Goal: Task Accomplishment & Management: Manage account settings

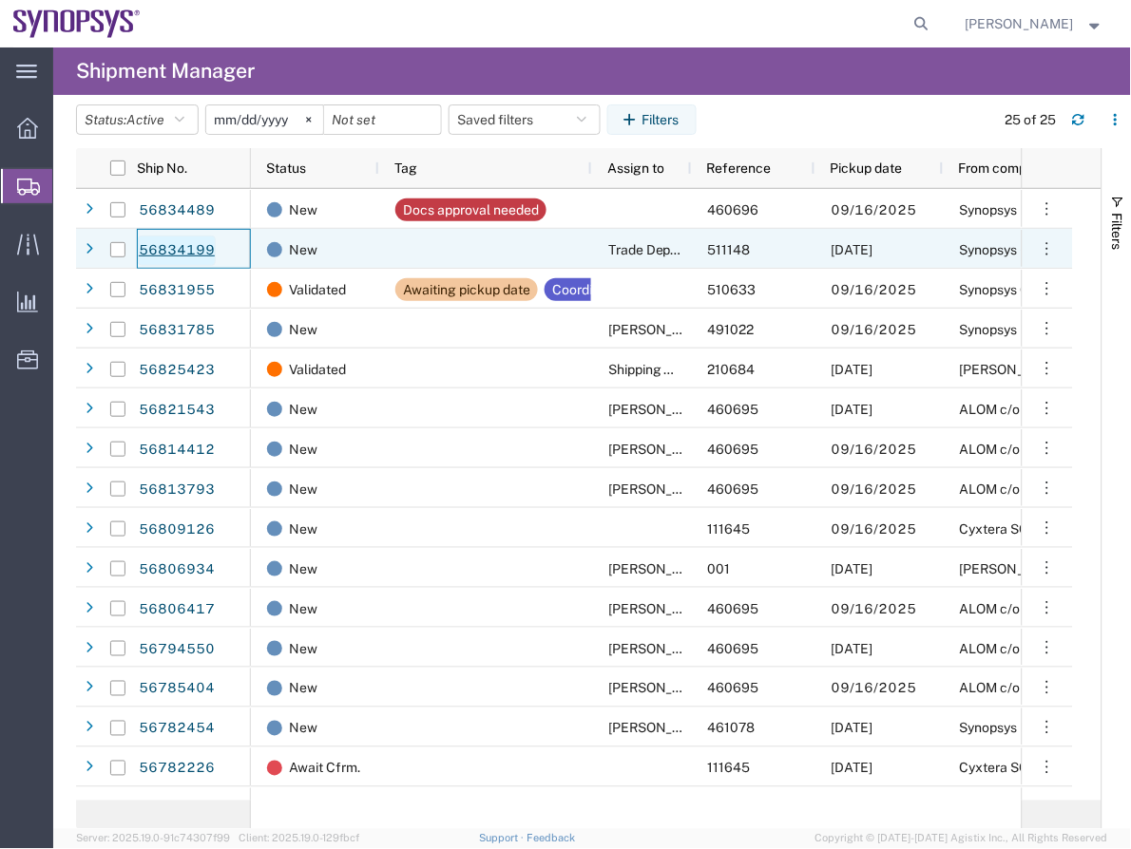
click at [180, 257] on link "56834199" at bounding box center [177, 251] width 78 height 30
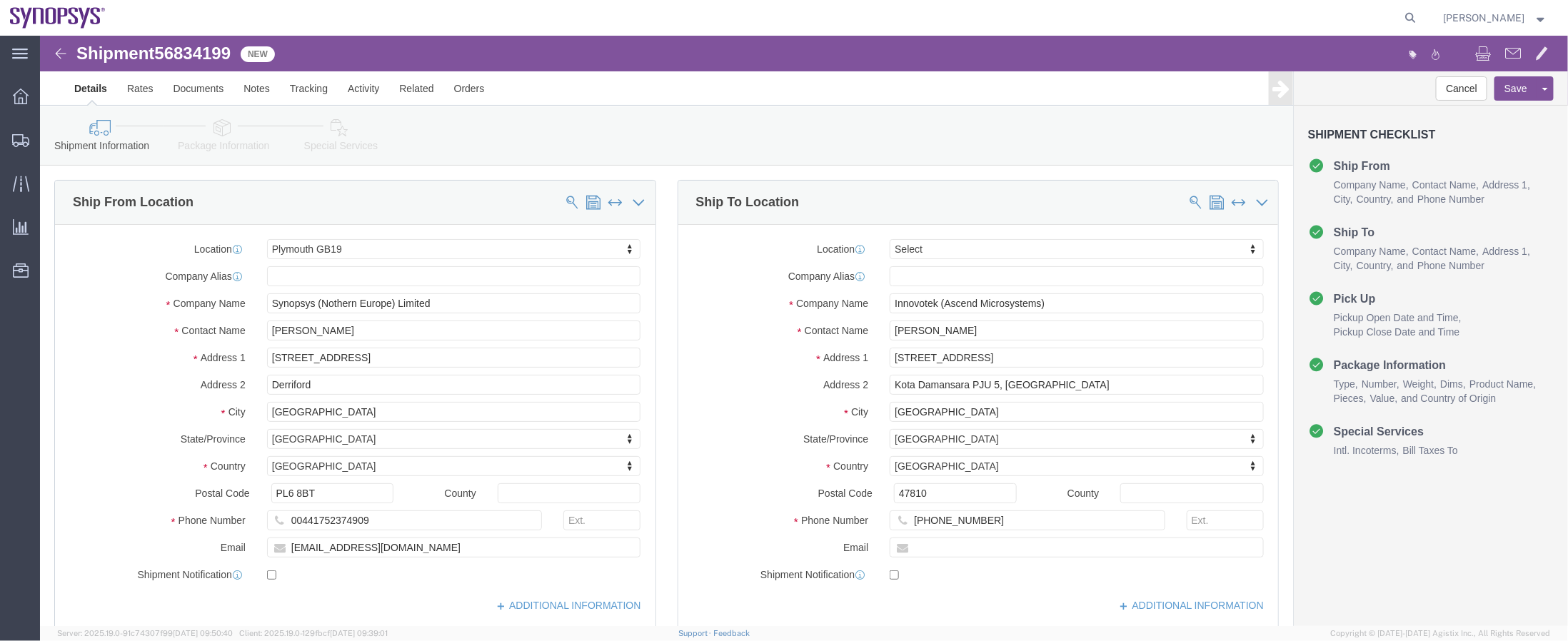
select select "63177"
select select
click icon
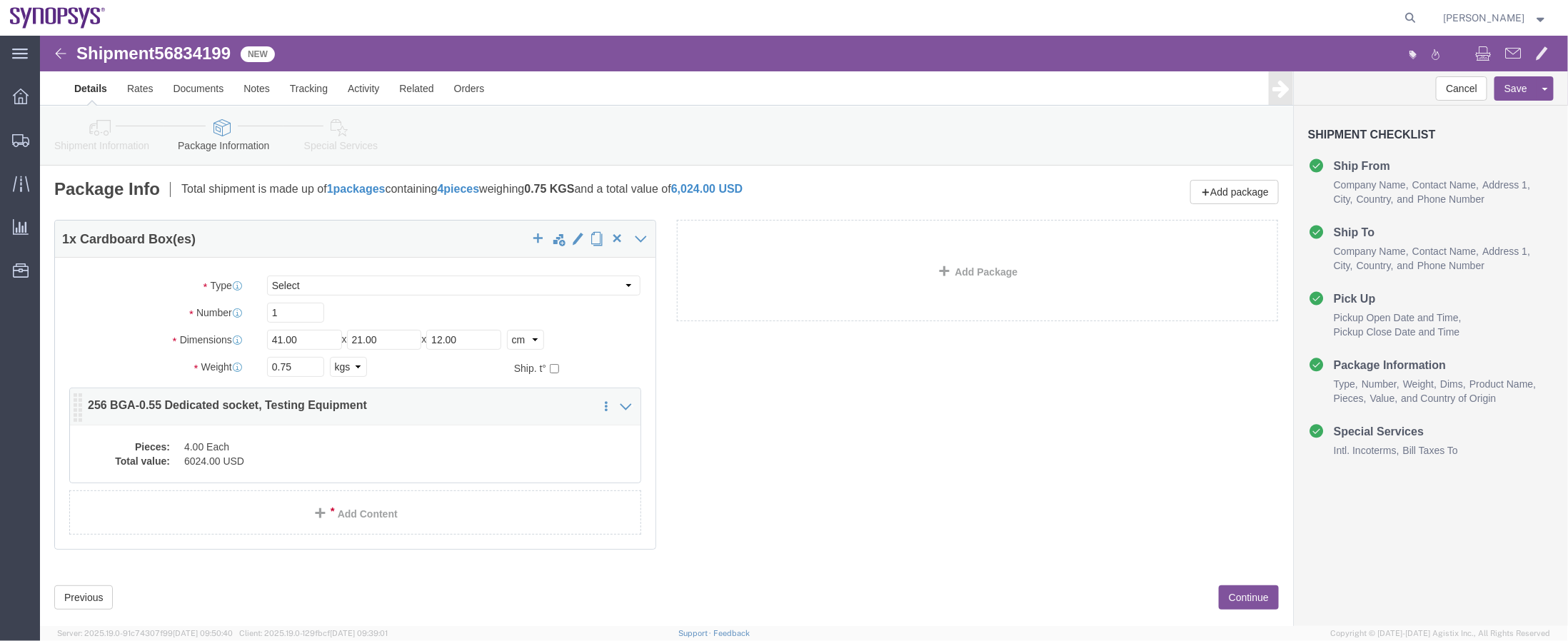
click dd "4.00 Each"
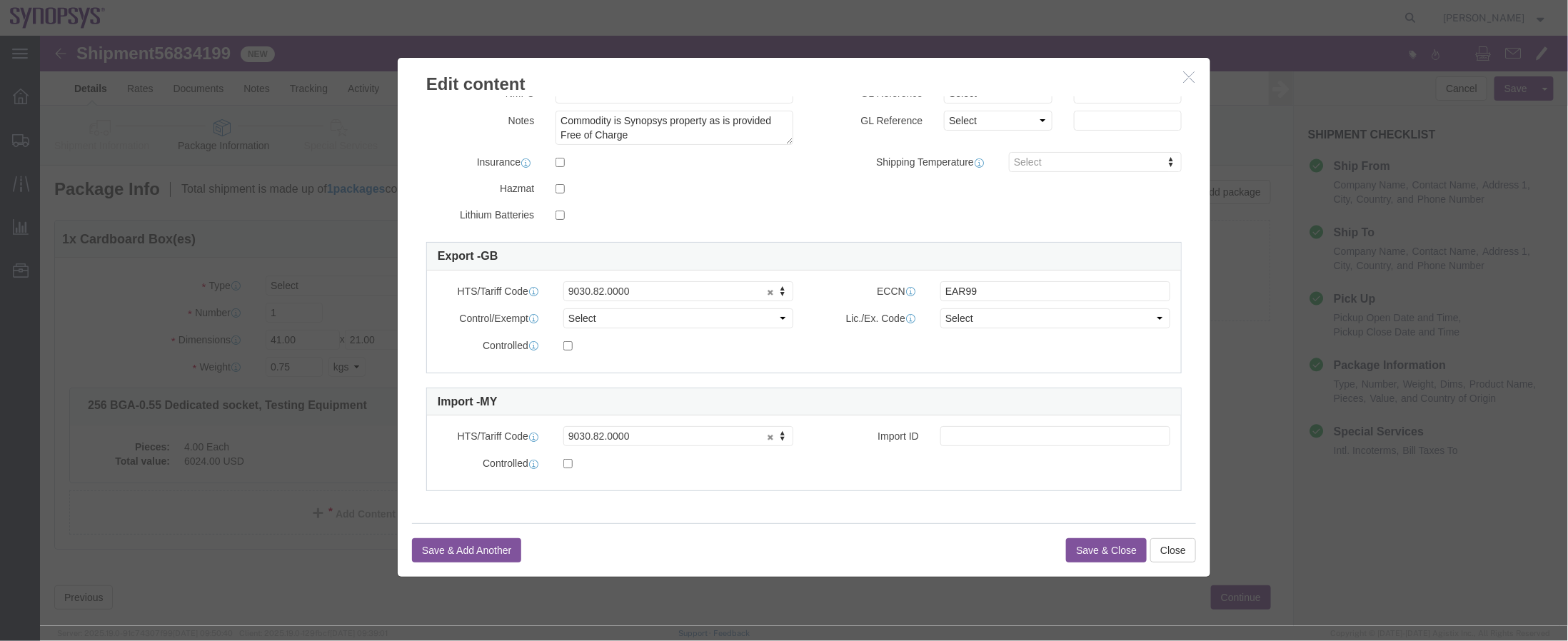
scroll to position [255, 0]
click button "Save & Close"
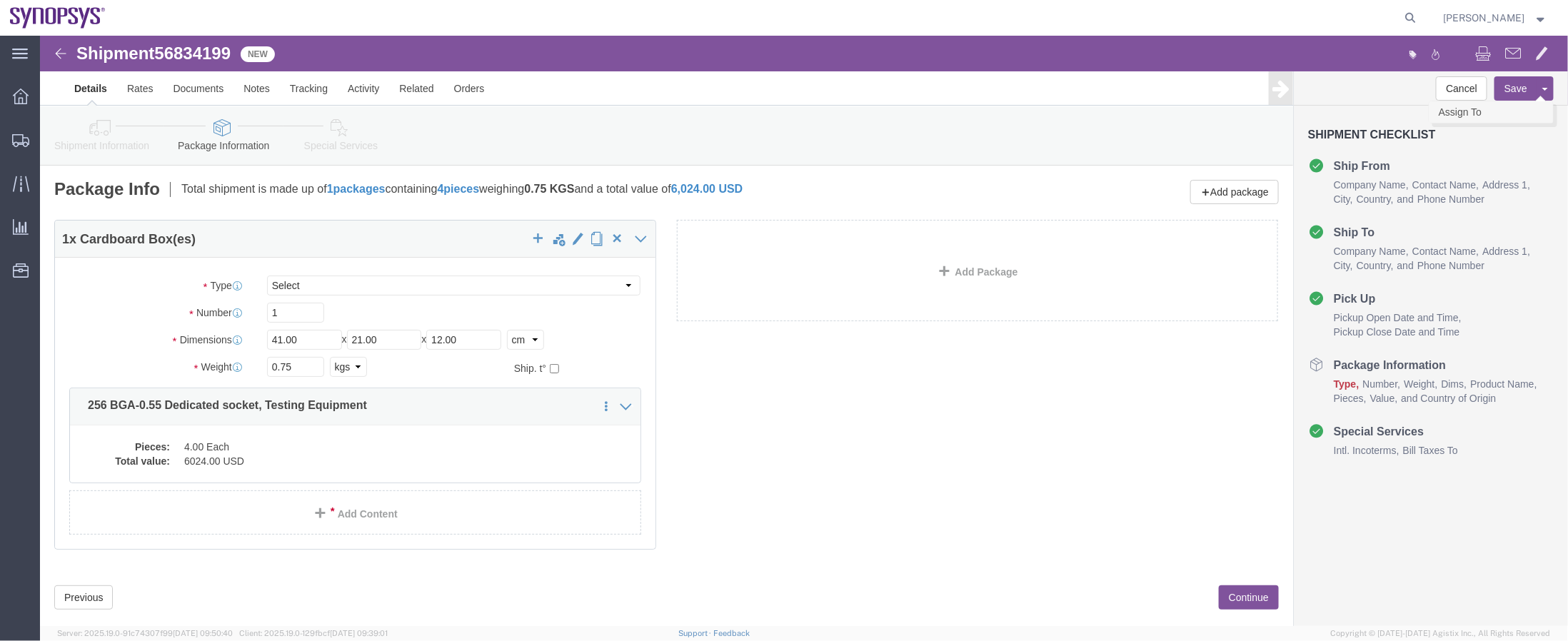
click link "Assign To"
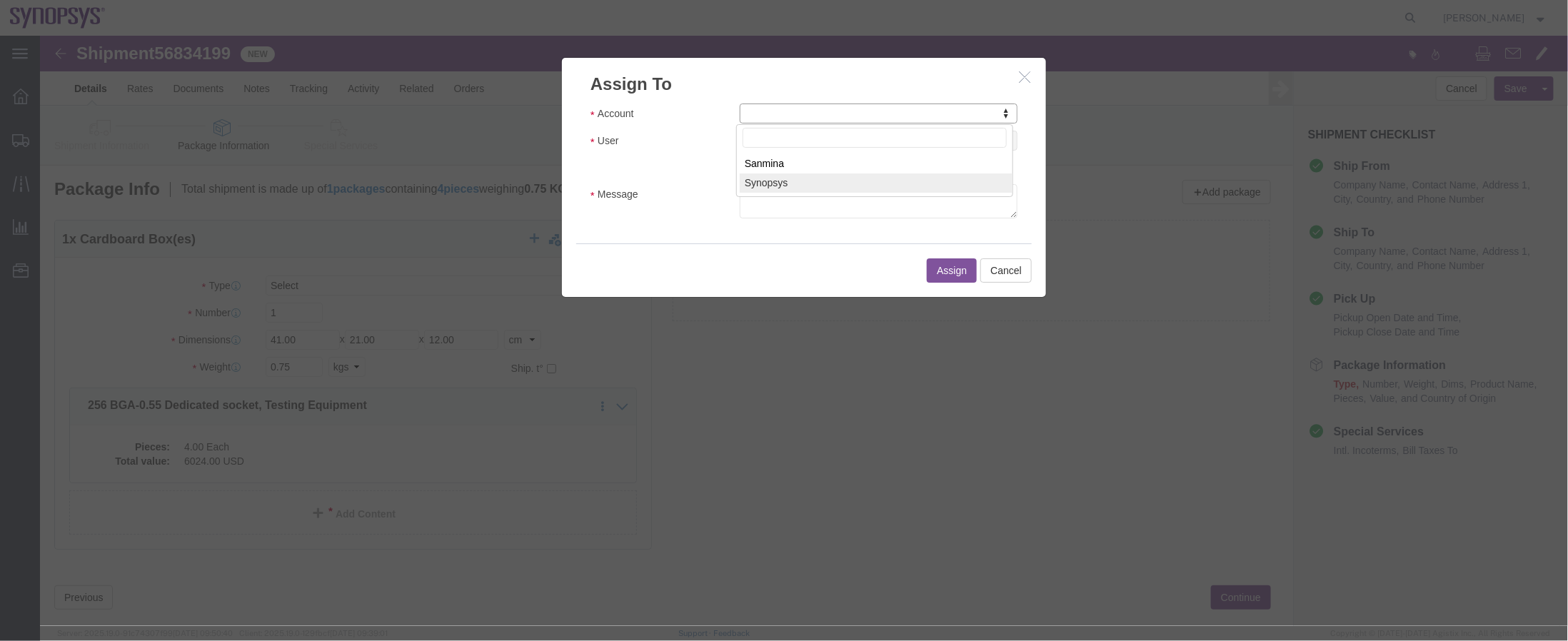
select select "117156"
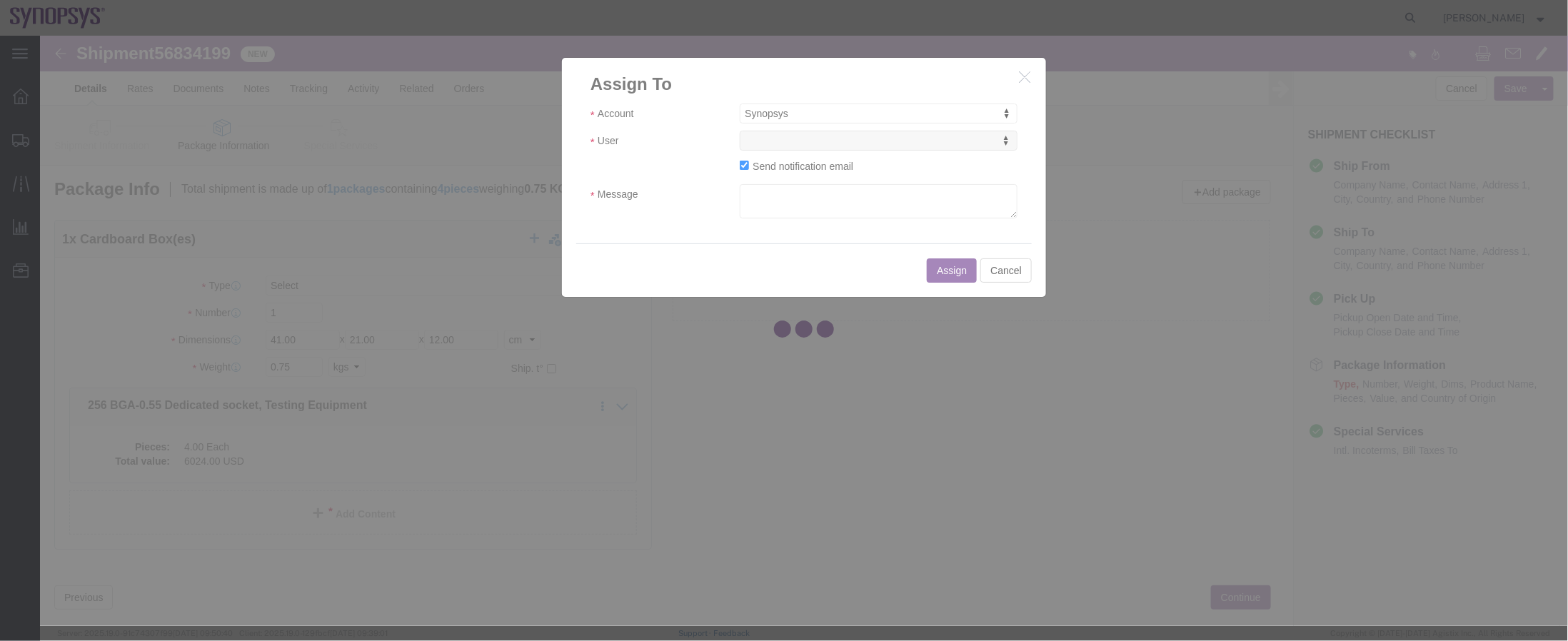
click at [849, 140] on div at bounding box center [803, 331] width 1527 height 591
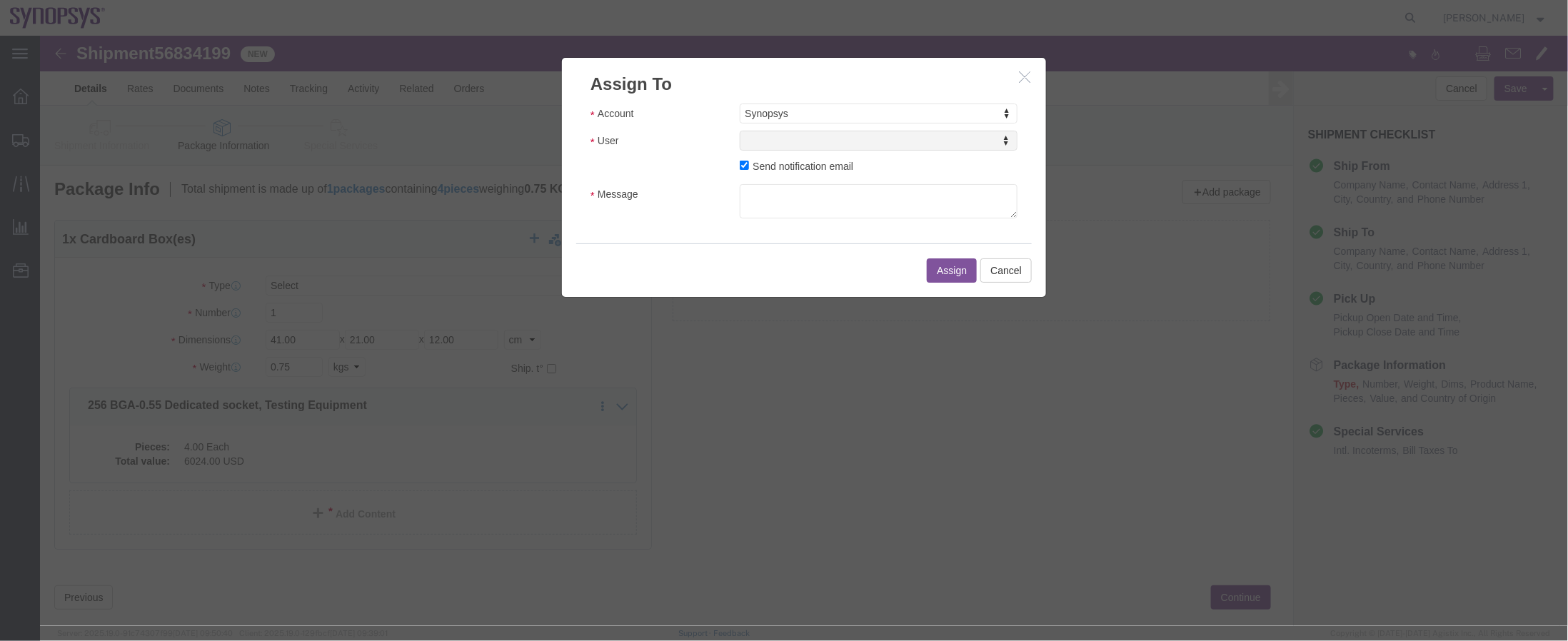
select select
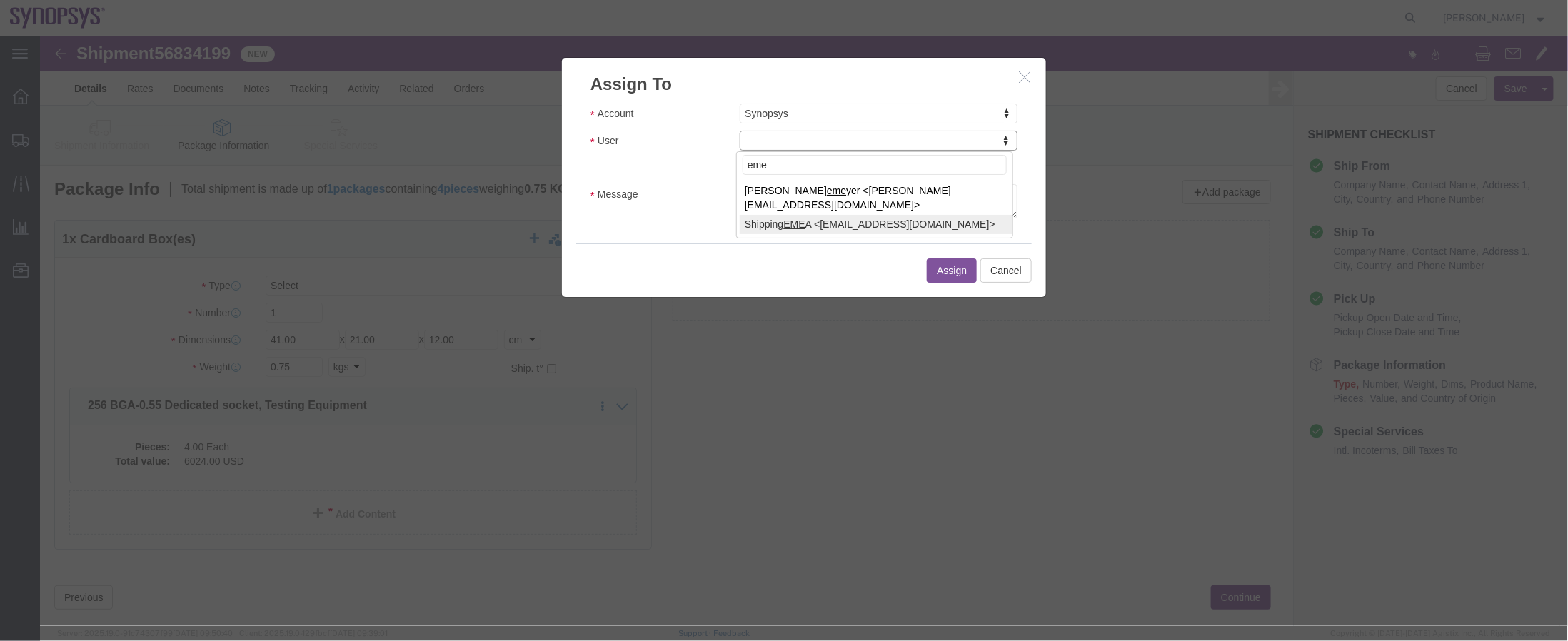
type input "eme"
select select "100123"
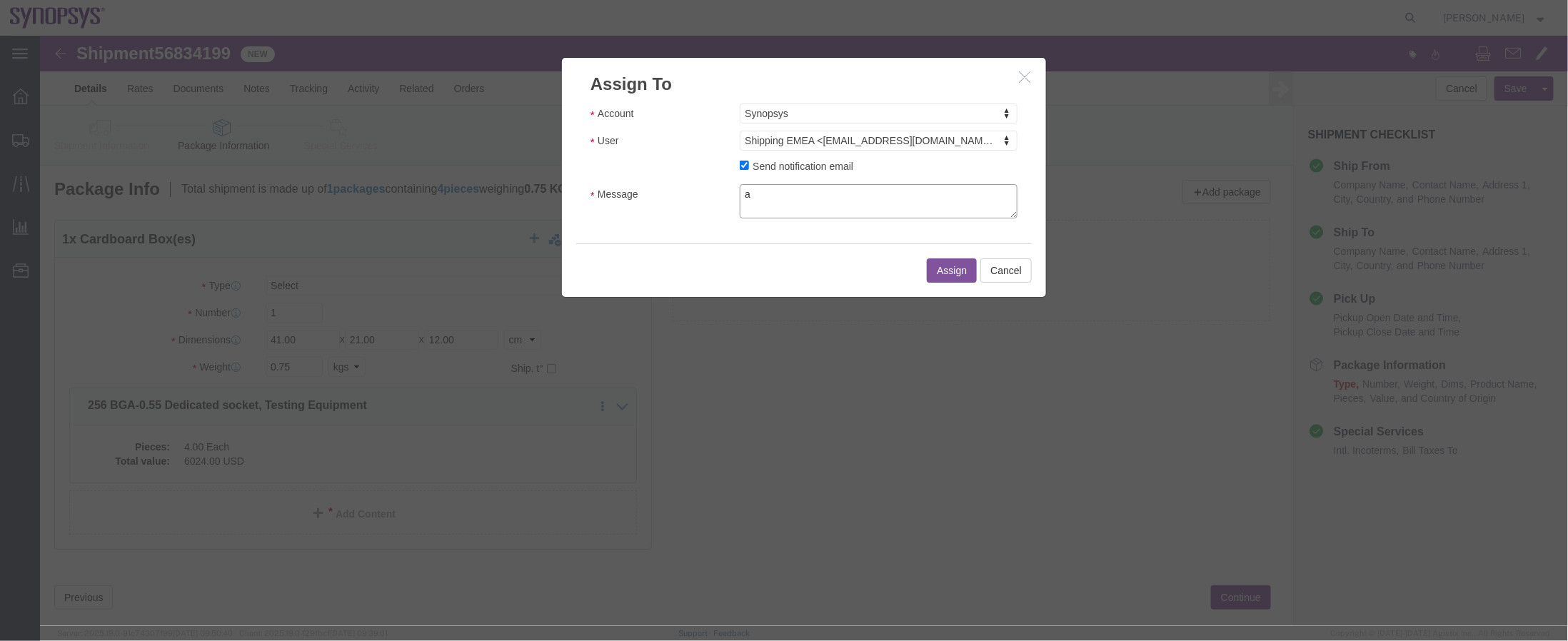
click textarea "a"
type textarea "a"
click button "Assign"
